Goal: Task Accomplishment & Management: Manage account settings

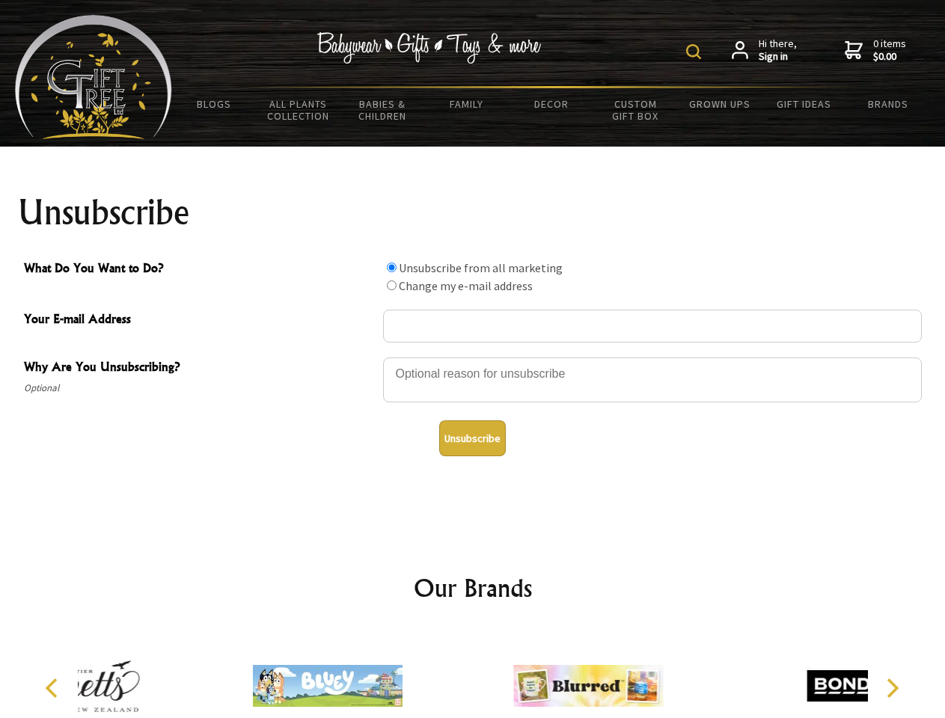
click at [696, 52] on img at bounding box center [693, 51] width 15 height 15
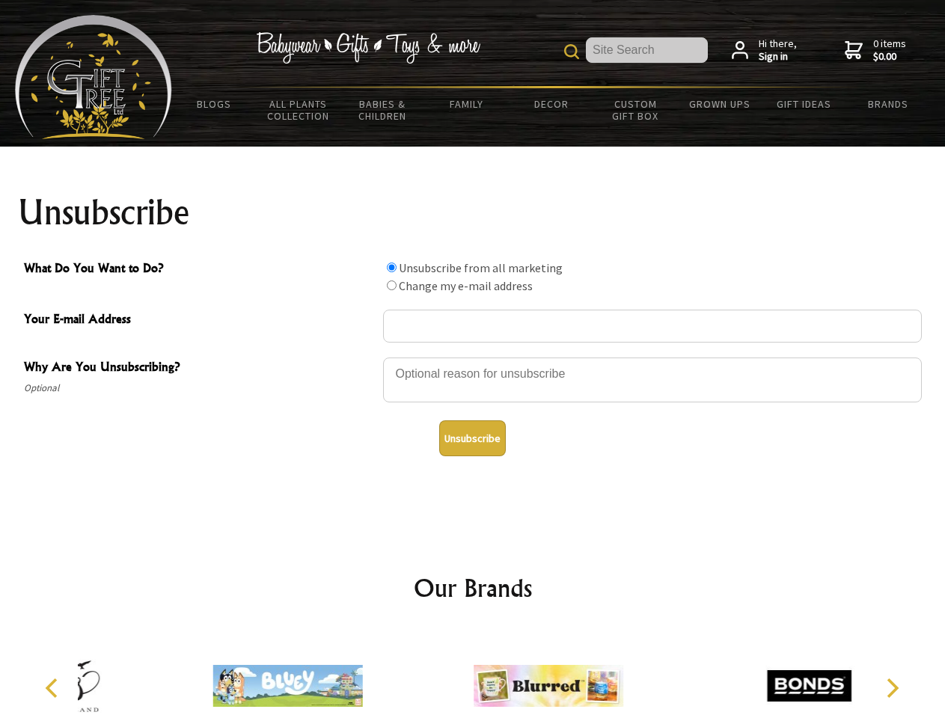
click at [473, 357] on div at bounding box center [652, 382] width 539 height 52
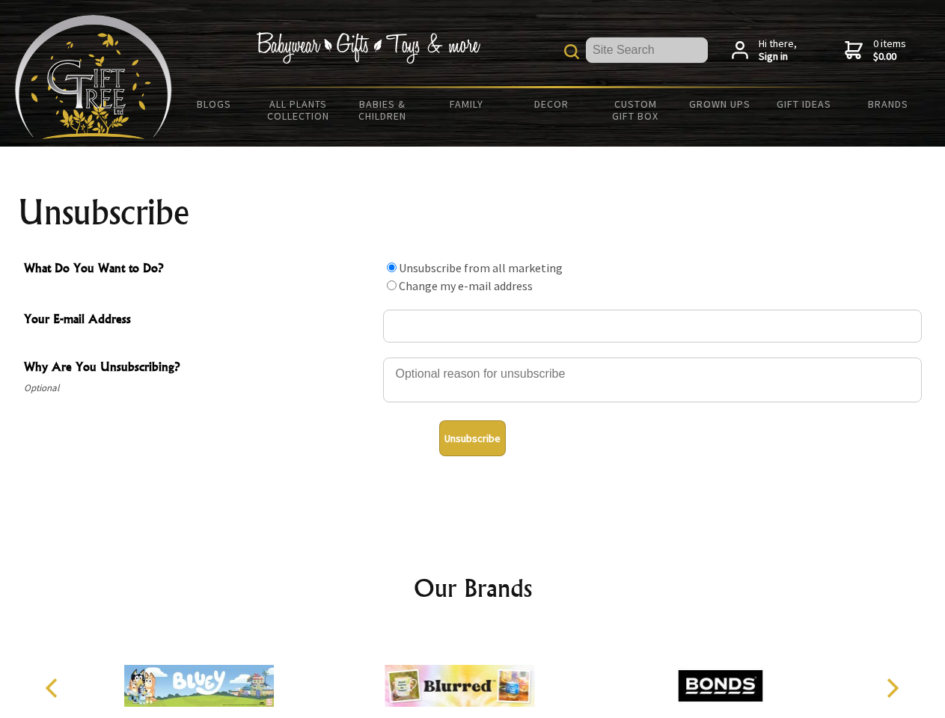
click at [391, 267] on input "What Do You Want to Do?" at bounding box center [392, 268] width 10 height 10
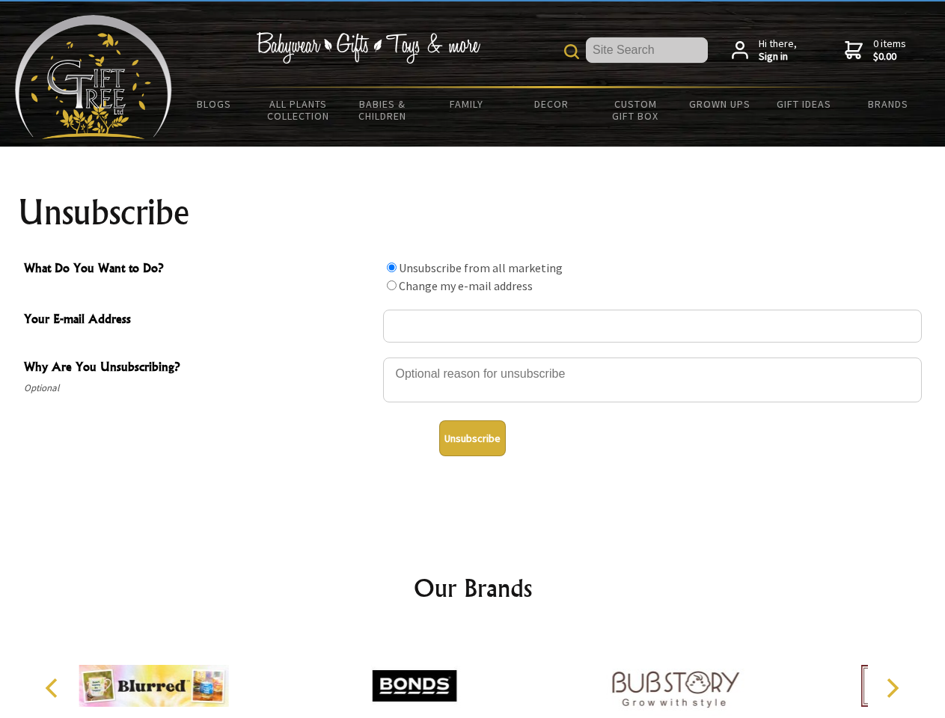
click at [391, 285] on input "What Do You Want to Do?" at bounding box center [392, 285] width 10 height 10
radio input "true"
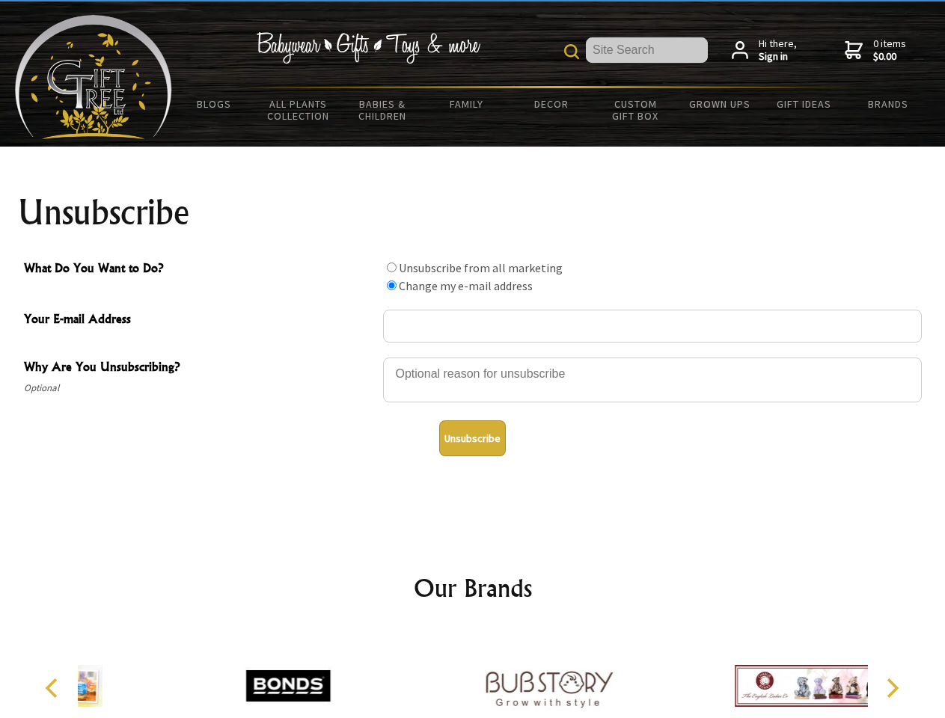
click at [472, 438] on button "Unsubscribe" at bounding box center [472, 438] width 67 height 36
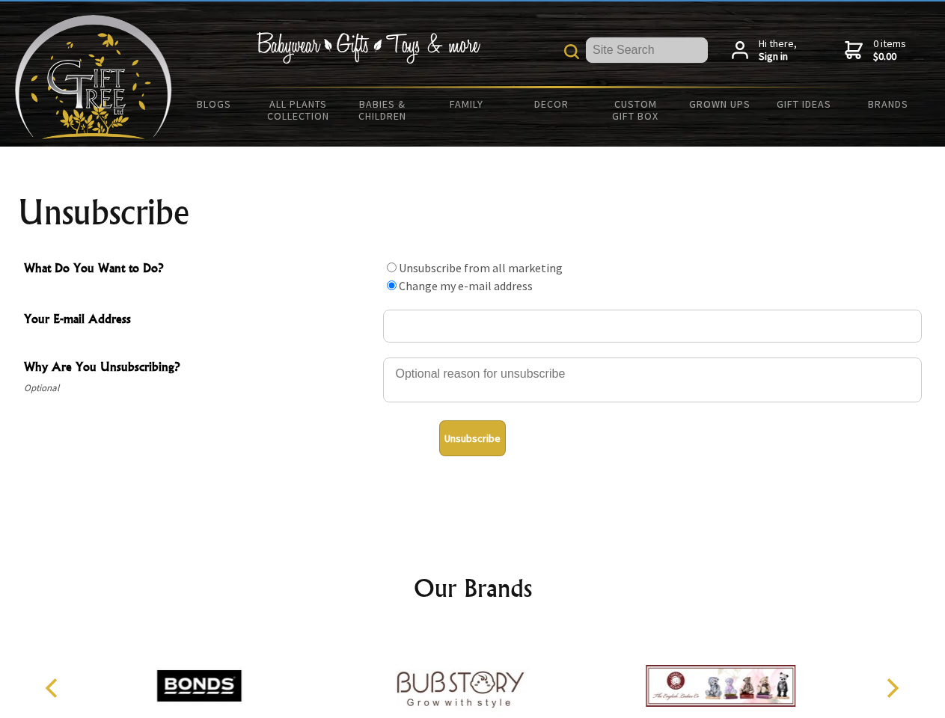
click at [473, 674] on img at bounding box center [460, 686] width 150 height 112
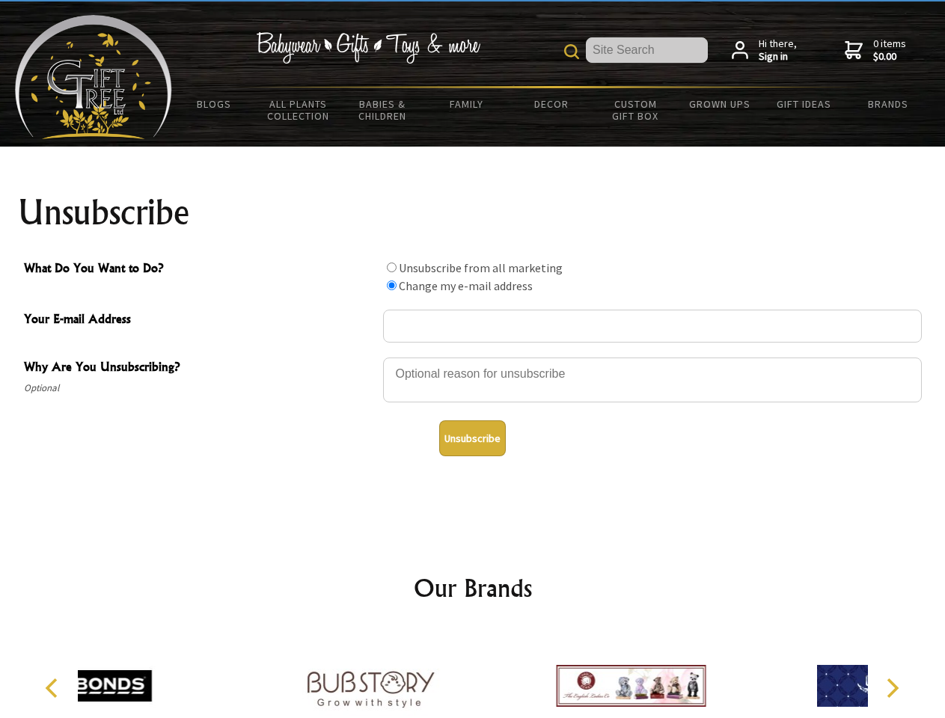
click at [54, 688] on icon "Previous" at bounding box center [52, 687] width 19 height 19
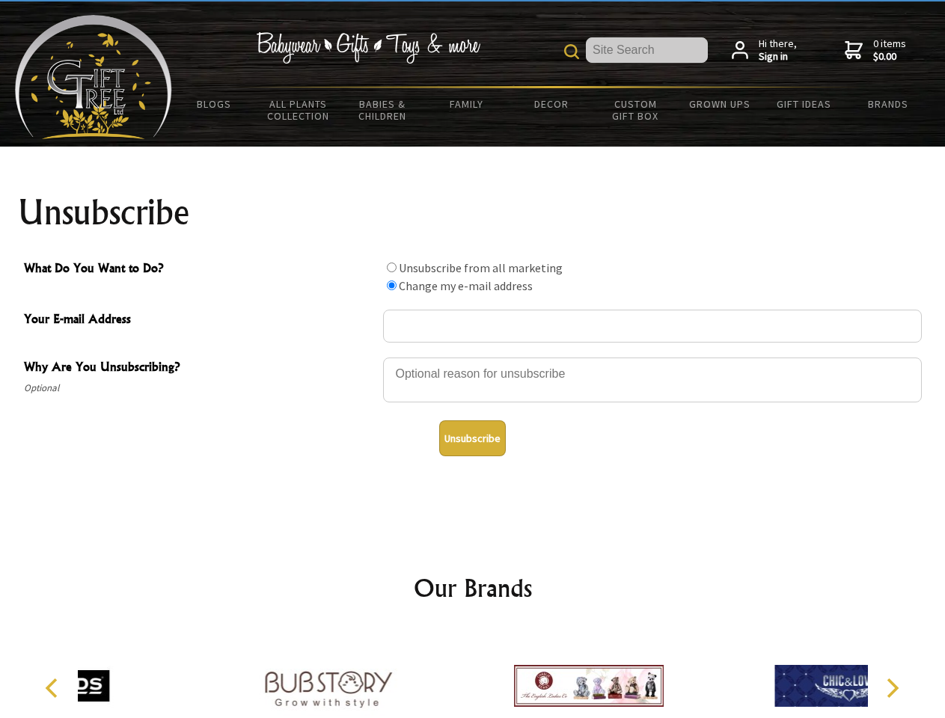
click at [892, 688] on icon "Next" at bounding box center [890, 687] width 19 height 19
